Goal: Task Accomplishment & Management: Use online tool/utility

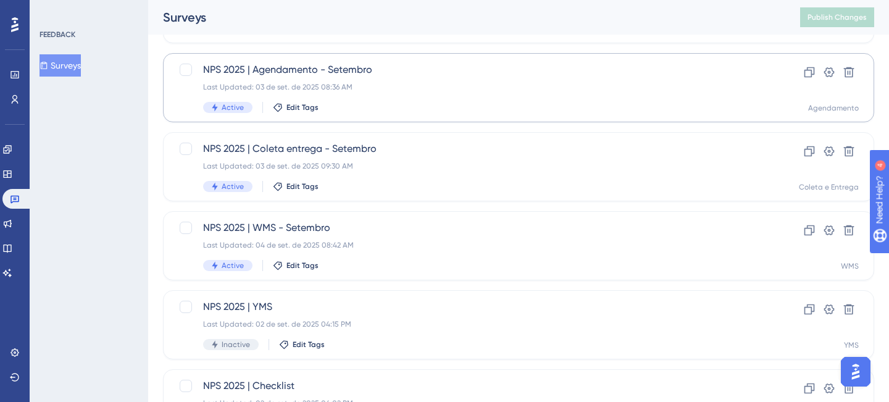
scroll to position [231, 0]
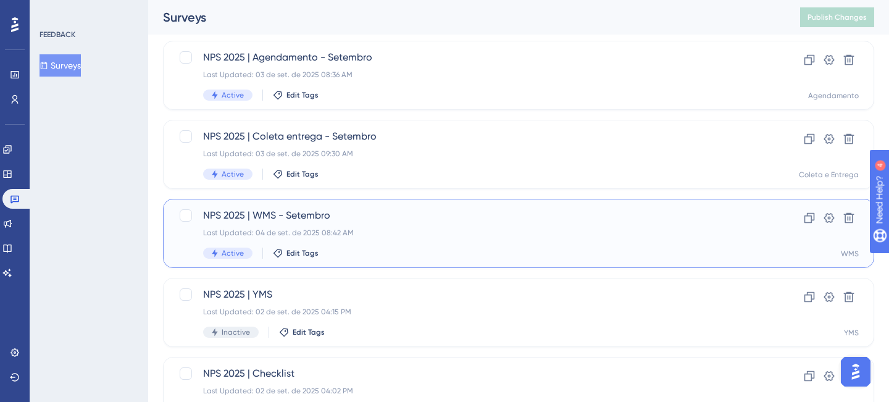
click at [417, 228] on div "Last Updated: 04 de set. de 2025 08:42 AM" at bounding box center [469, 233] width 532 height 10
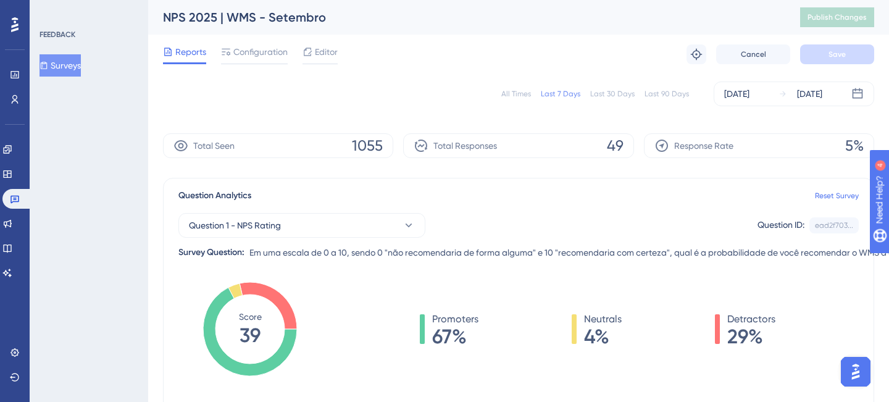
click at [414, 74] on div "All Times Last 7 Days Last 30 Days Last 90 Days [DATE] [DATE]" at bounding box center [518, 94] width 711 height 40
click at [265, 51] on span "Configuration" at bounding box center [260, 51] width 54 height 15
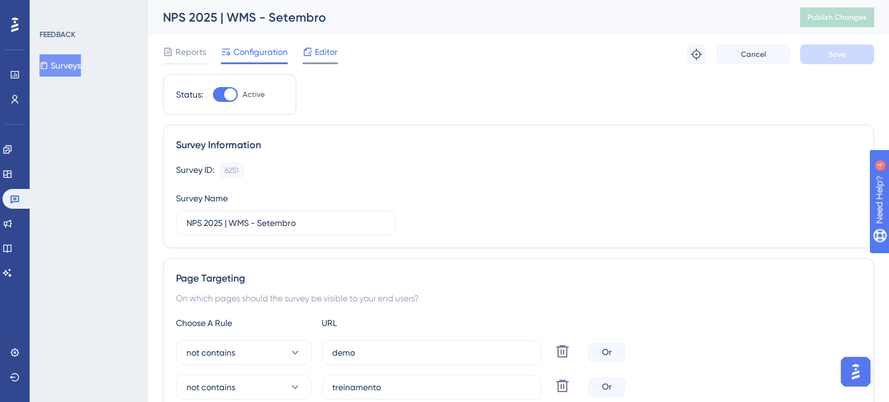
click at [306, 54] on icon at bounding box center [308, 52] width 10 height 10
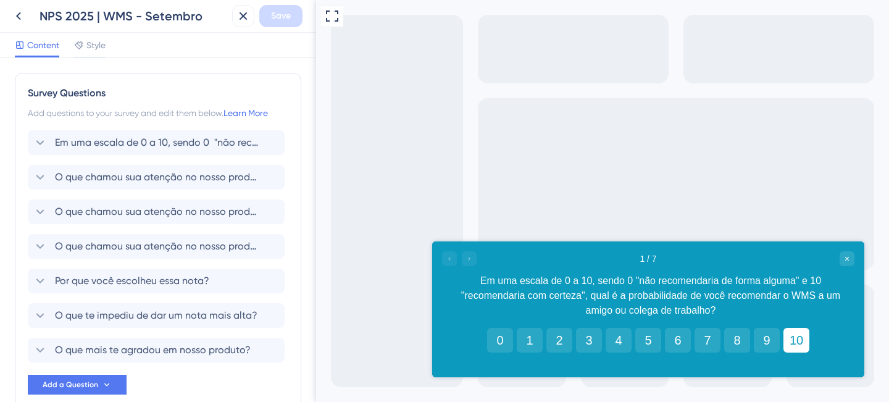
click at [790, 346] on button "10" at bounding box center [797, 340] width 26 height 25
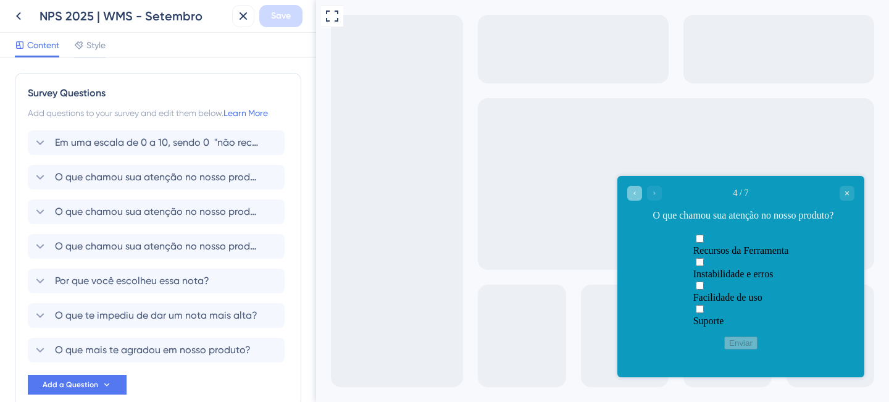
click at [635, 193] on icon "Go to Question 3" at bounding box center [634, 193] width 7 height 7
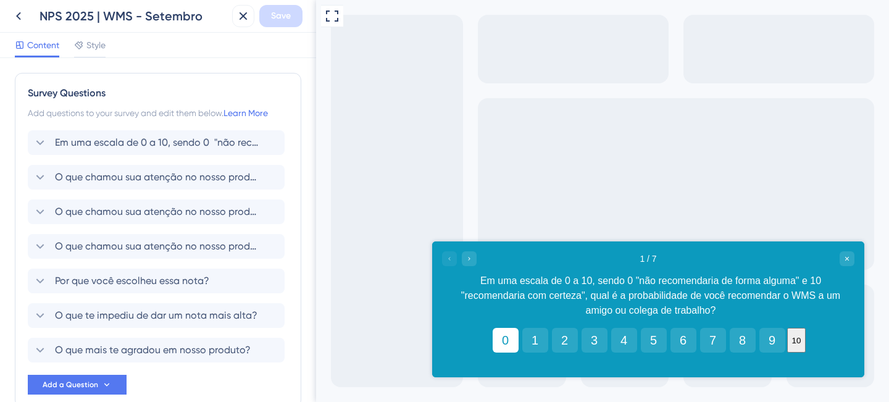
click at [500, 341] on button "0" at bounding box center [506, 340] width 26 height 25
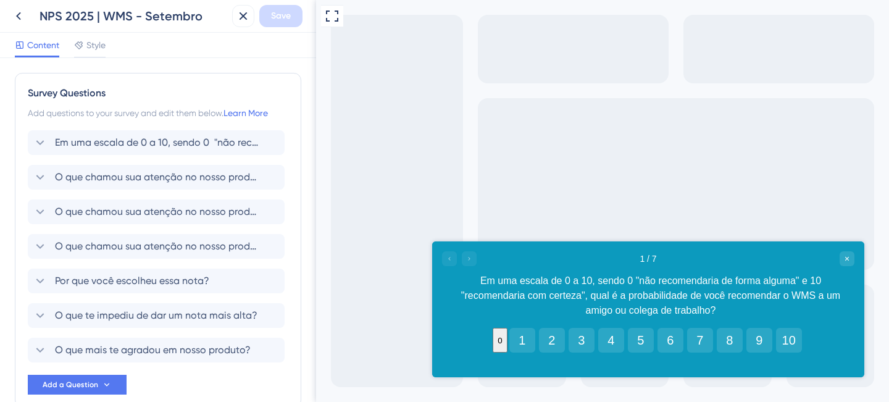
click at [497, 343] on button "0" at bounding box center [500, 340] width 14 height 25
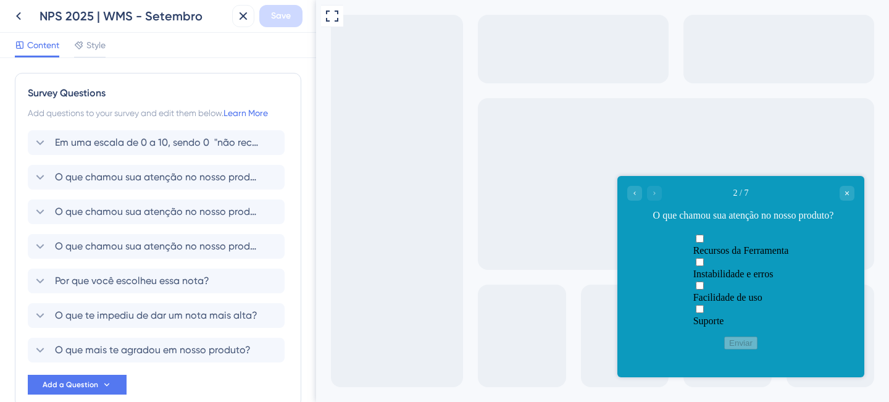
click at [693, 269] on div "Multiple choices rating" at bounding box center [741, 269] width 96 height 0
checkbox input "true"
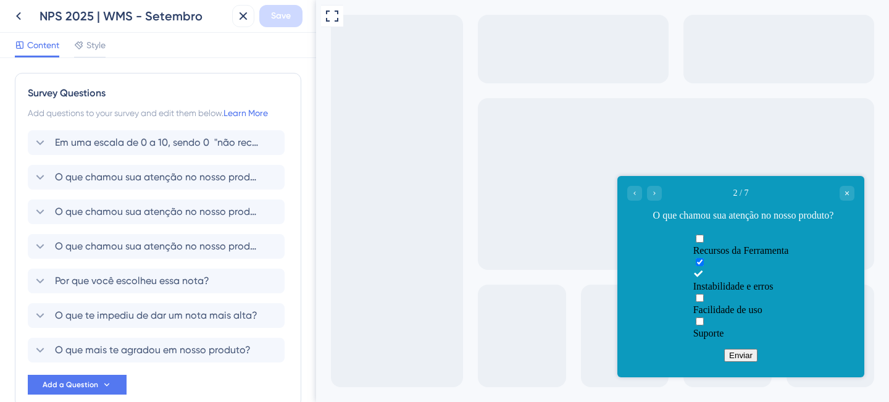
click at [735, 358] on button "Enviar" at bounding box center [740, 355] width 33 height 13
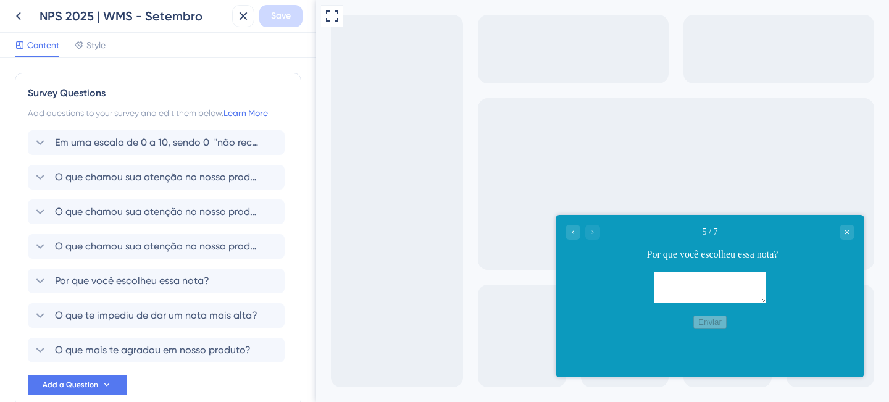
click at [658, 301] on textarea at bounding box center [710, 287] width 112 height 31
